Goal: Information Seeking & Learning: Learn about a topic

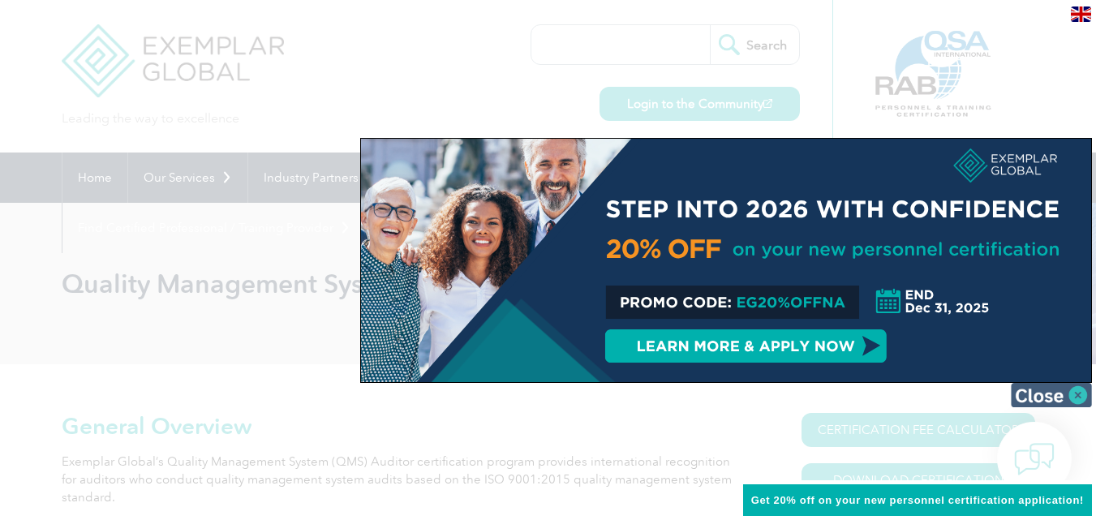
click at [1079, 396] on img at bounding box center [1051, 395] width 81 height 24
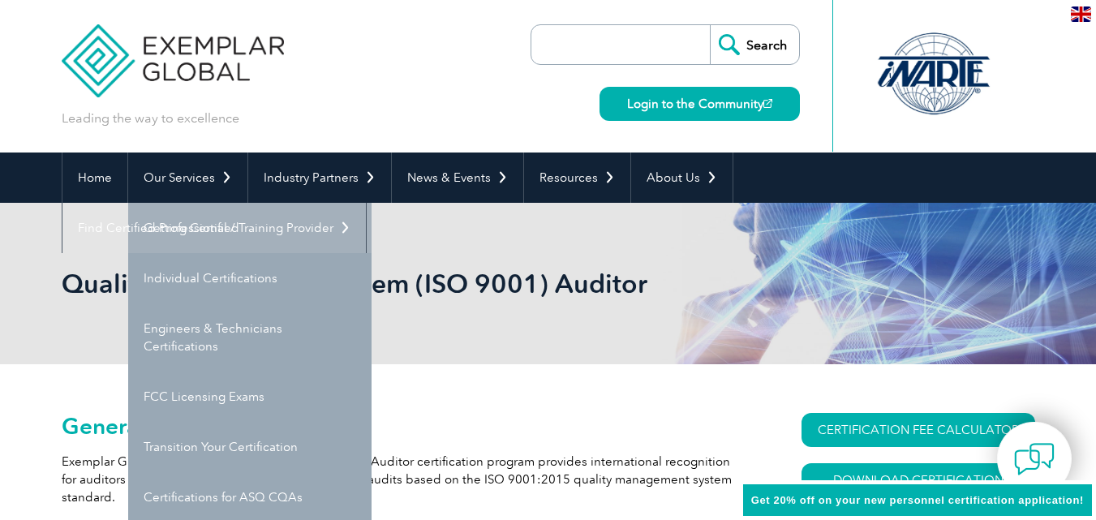
click at [196, 224] on link "Getting Certified" at bounding box center [249, 228] width 243 height 50
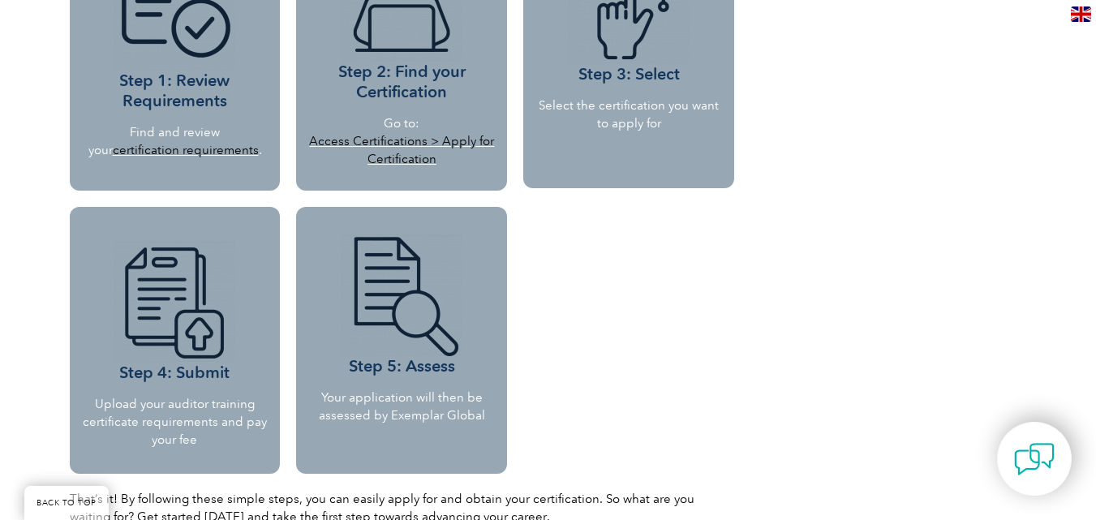
scroll to position [1623, 0]
